Goal: Information Seeking & Learning: Learn about a topic

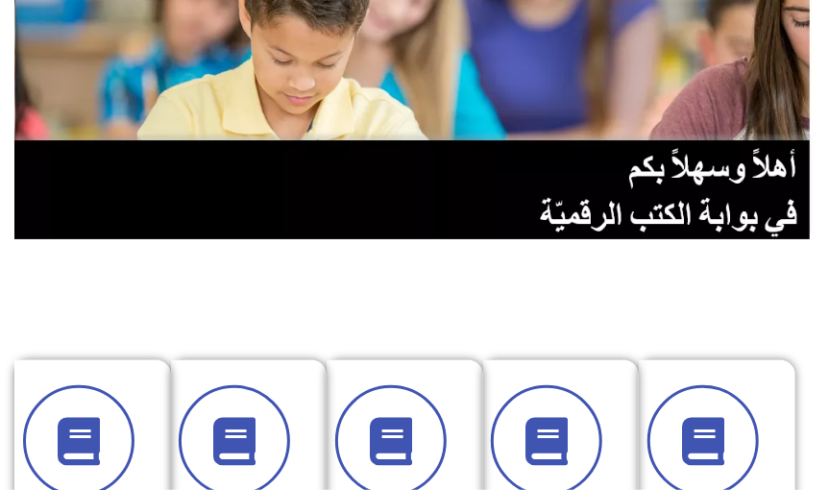
scroll to position [490, 0]
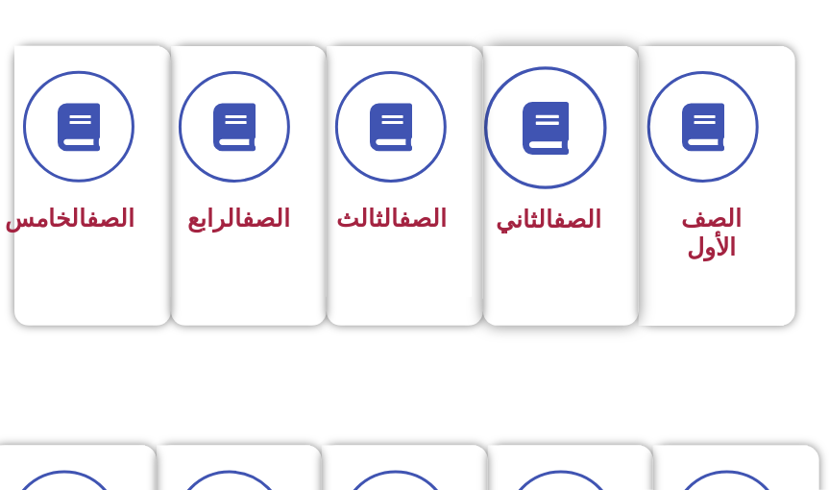
click at [569, 154] on span at bounding box center [546, 127] width 123 height 123
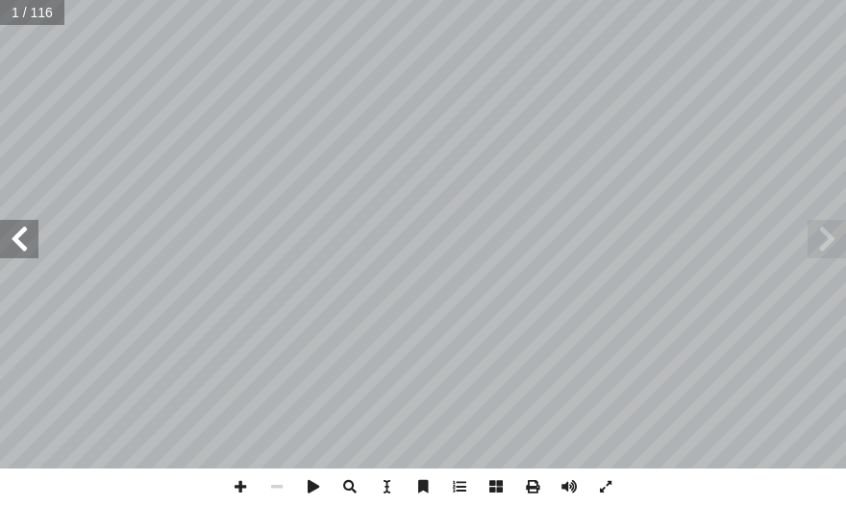
click at [13, 237] on span at bounding box center [19, 239] width 38 height 38
click at [13, 233] on span at bounding box center [19, 239] width 38 height 38
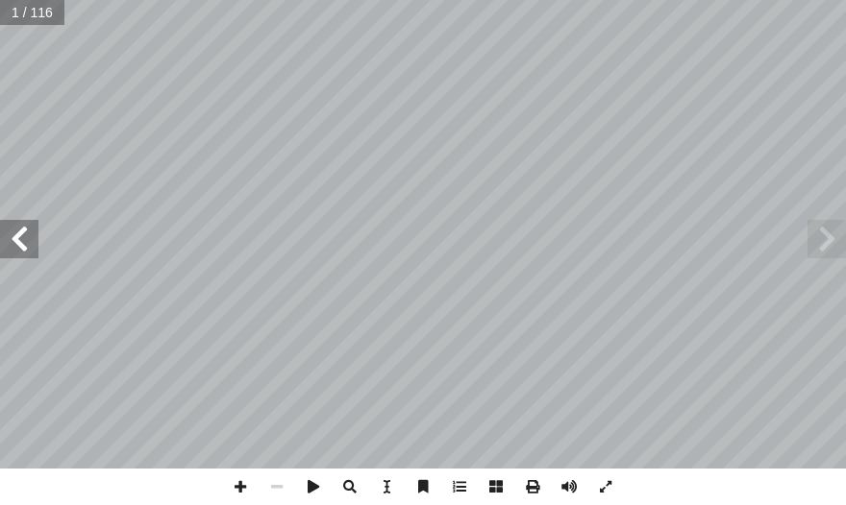
click at [13, 233] on span at bounding box center [19, 239] width 38 height 38
click at [6, 229] on span at bounding box center [19, 239] width 38 height 38
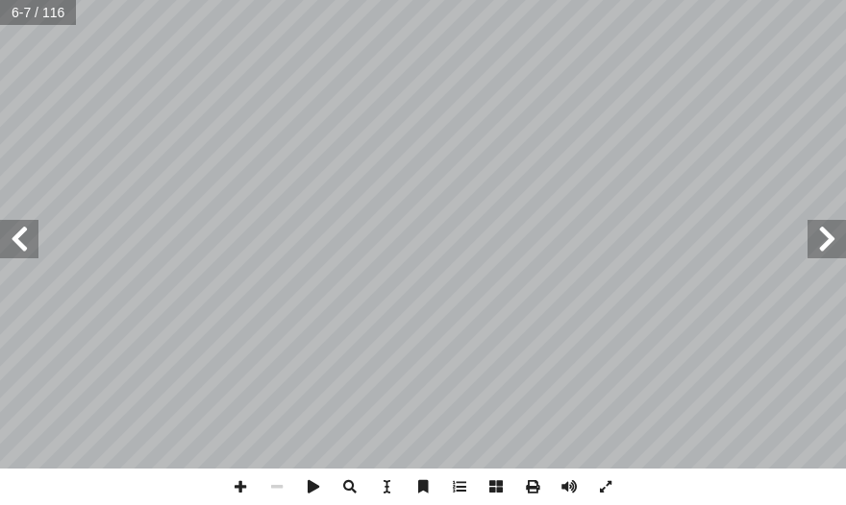
click at [6, 229] on span at bounding box center [19, 239] width 38 height 38
click at [5, 229] on span at bounding box center [19, 239] width 38 height 38
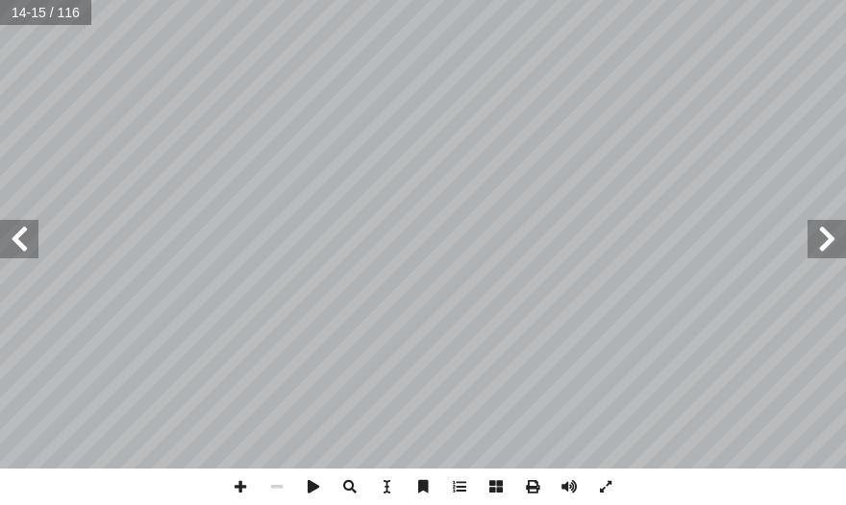
click at [5, 229] on span at bounding box center [19, 239] width 38 height 38
click at [25, 234] on span at bounding box center [19, 239] width 38 height 38
click at [27, 234] on span at bounding box center [19, 239] width 38 height 38
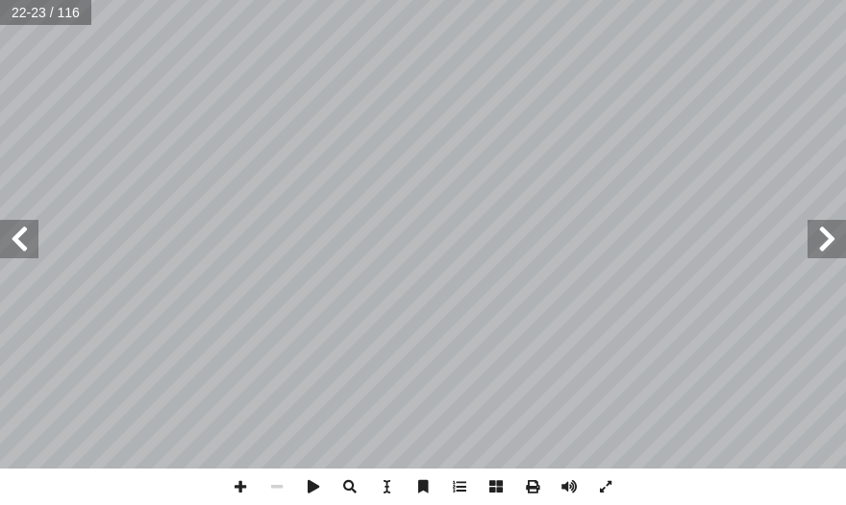
click at [27, 234] on span at bounding box center [19, 239] width 38 height 38
click at [27, 231] on span at bounding box center [19, 239] width 38 height 38
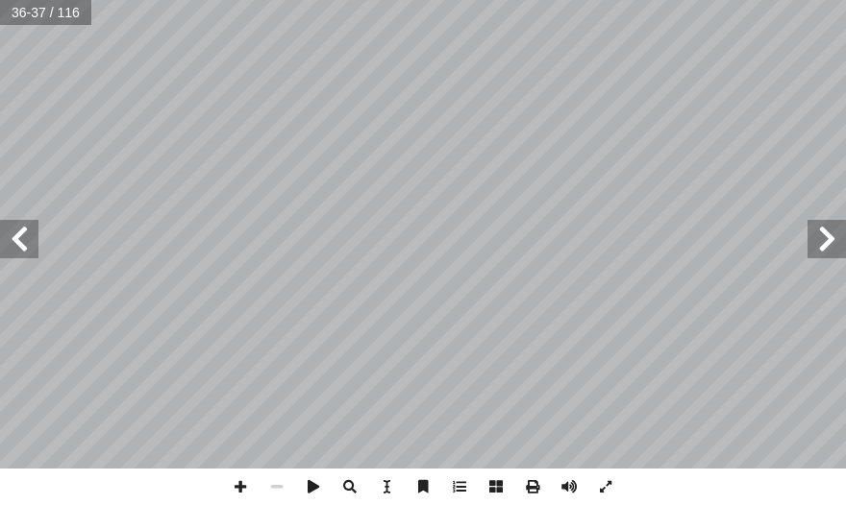
click at [27, 231] on span at bounding box center [19, 239] width 38 height 38
click at [245, 487] on span at bounding box center [240, 487] width 37 height 37
click at [245, 486] on span at bounding box center [240, 487] width 37 height 37
click at [270, 486] on span at bounding box center [276, 487] width 37 height 37
click at [241, 491] on span at bounding box center [240, 487] width 37 height 37
